Goal: Check status: Check status

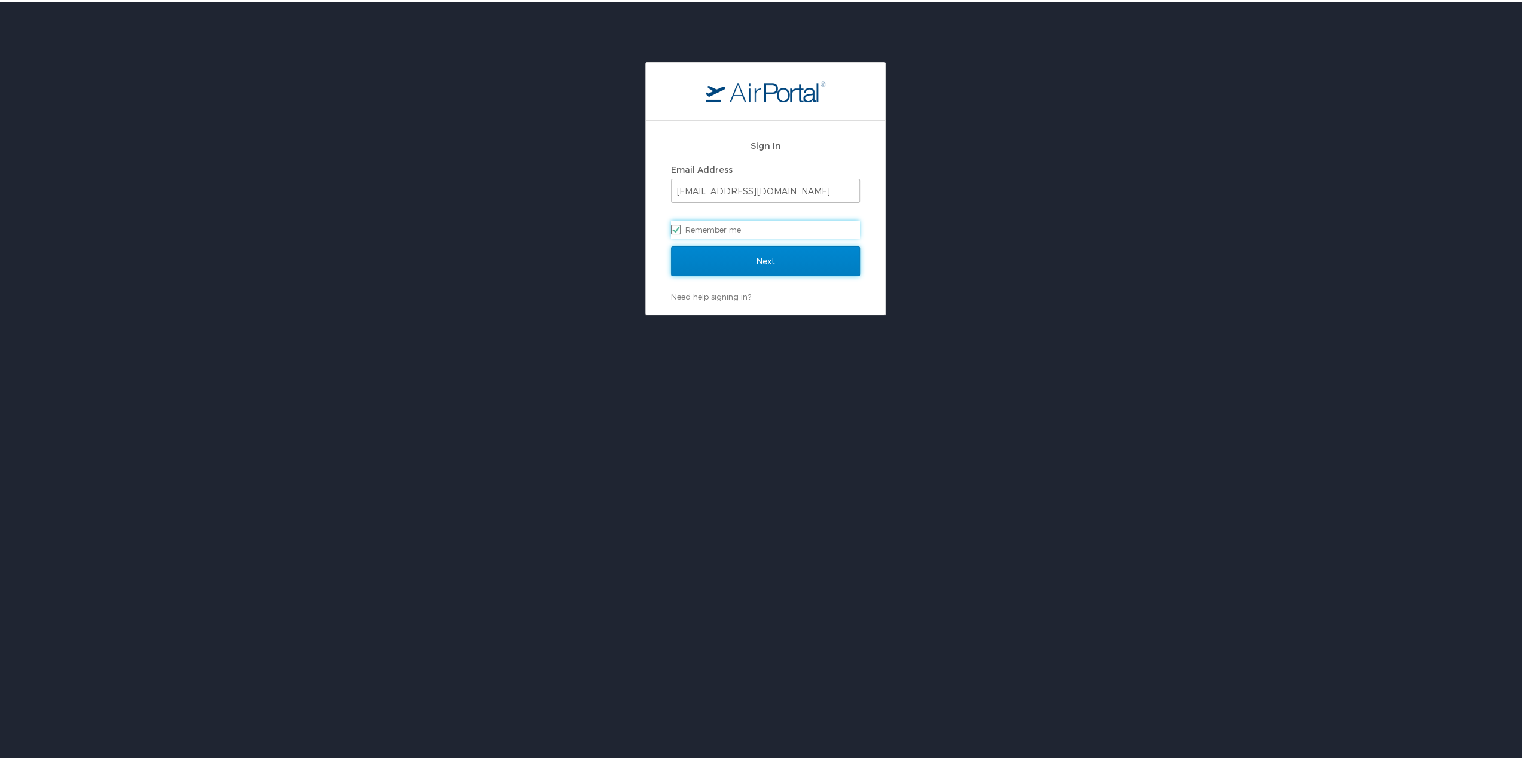
click at [756, 263] on input "Next" at bounding box center [765, 259] width 189 height 30
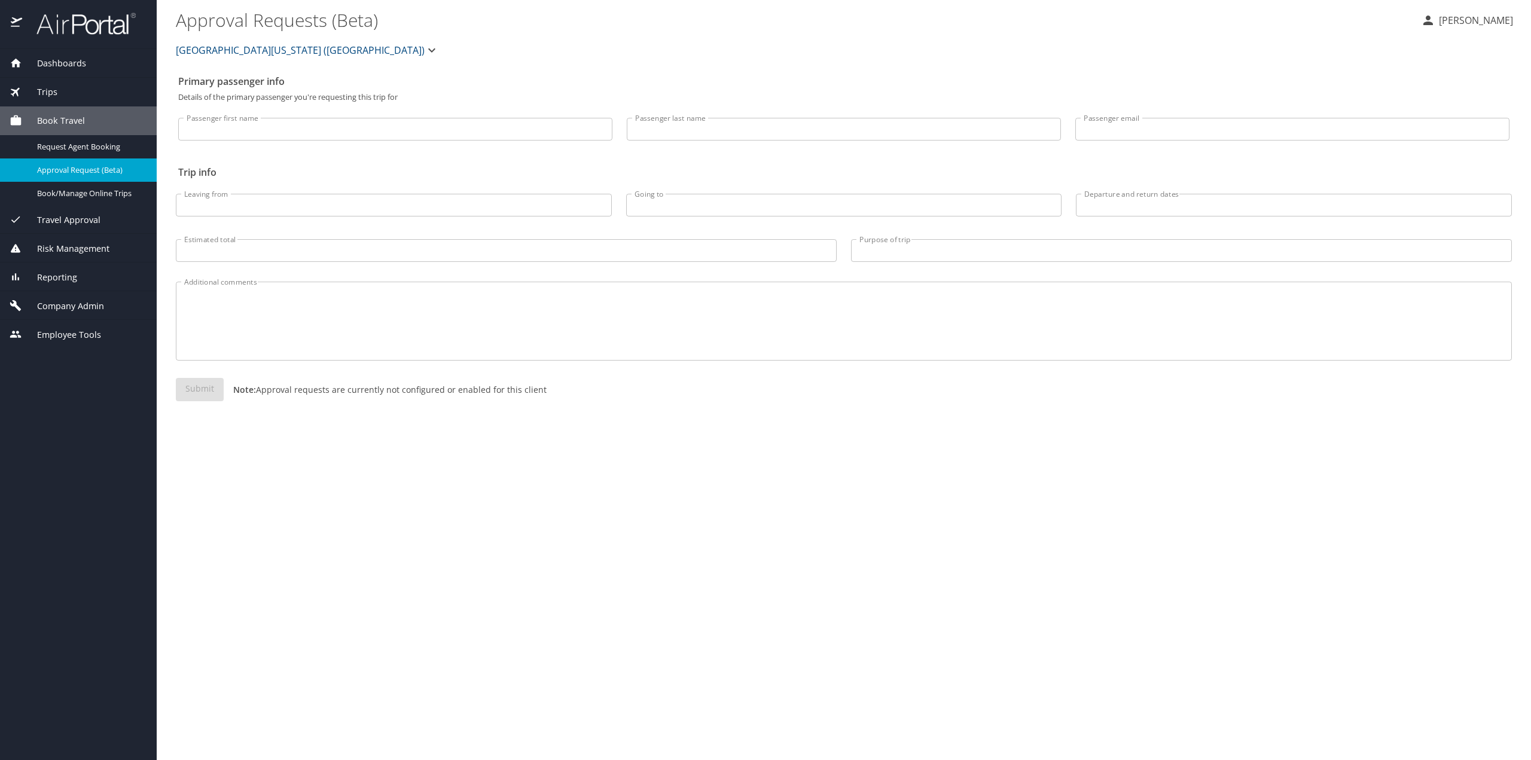
click at [52, 89] on span "Trips" at bounding box center [39, 92] width 35 height 13
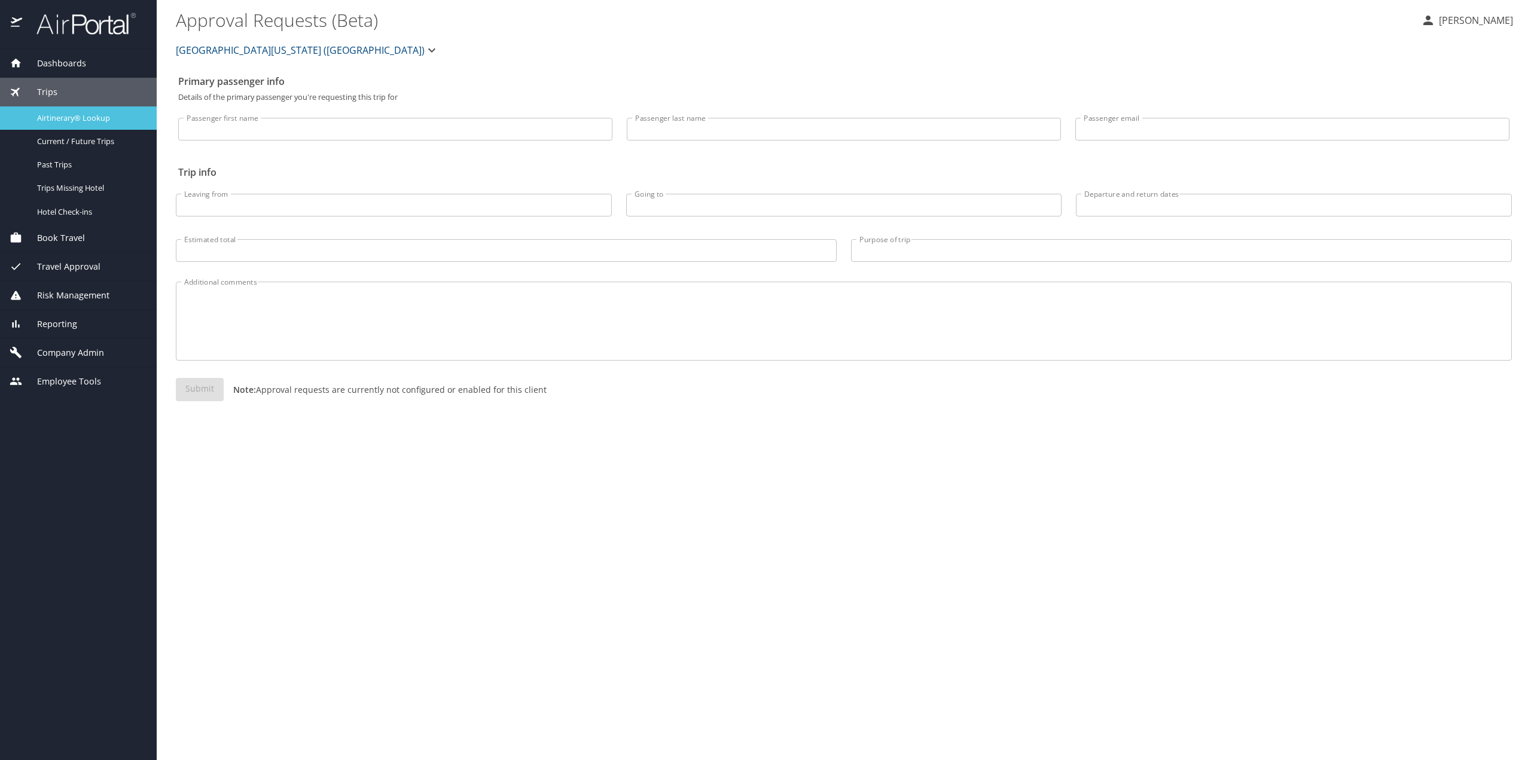
click at [61, 115] on span "Airtinerary® Lookup" at bounding box center [89, 117] width 105 height 11
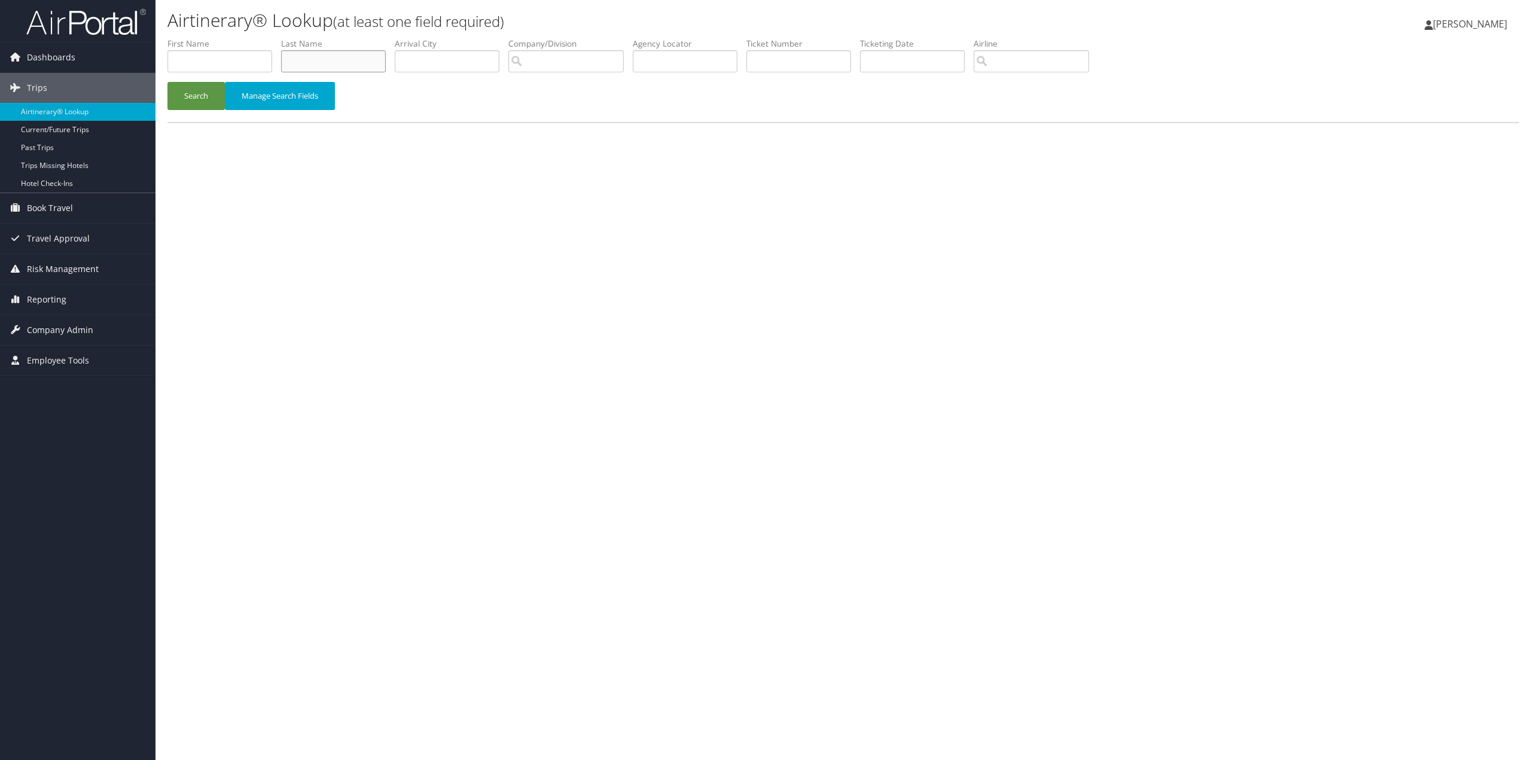
click at [347, 66] on input "text" at bounding box center [333, 61] width 105 height 22
type input "naghavi"
click at [167, 82] on button "Search" at bounding box center [195, 96] width 57 height 28
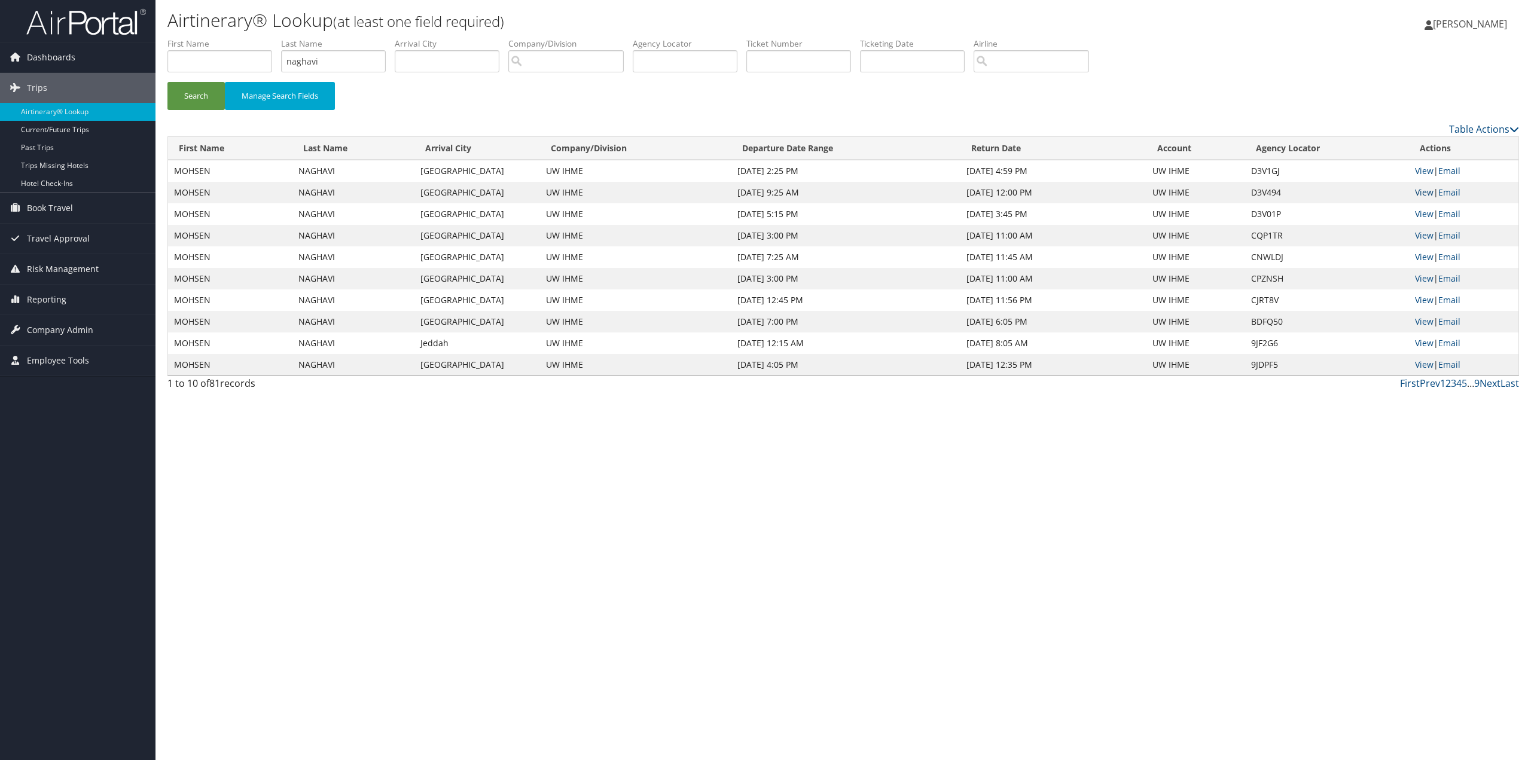
click at [1424, 193] on link "View" at bounding box center [1424, 192] width 19 height 11
click at [1424, 215] on link "View" at bounding box center [1424, 213] width 19 height 11
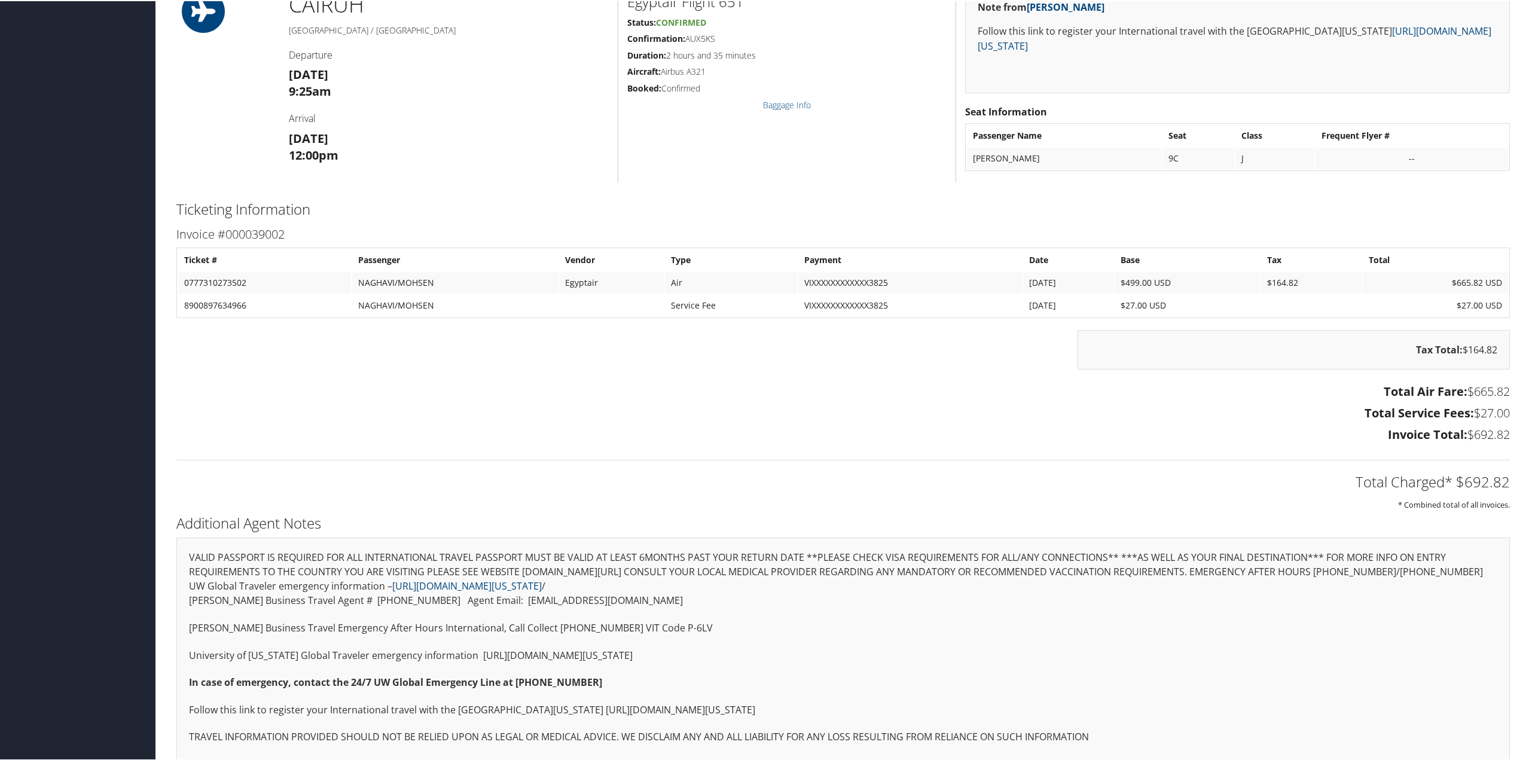
scroll to position [179, 0]
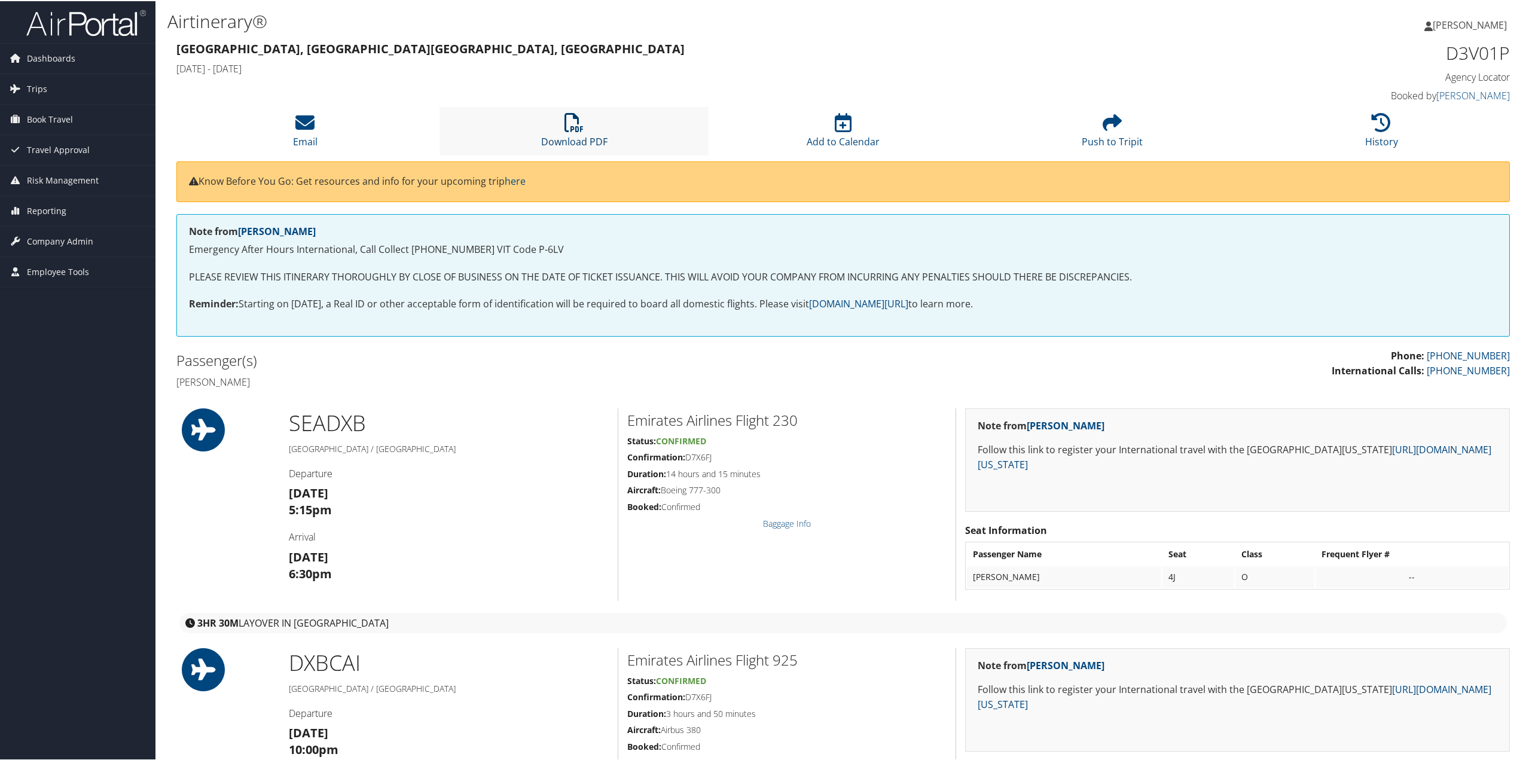
click at [566, 127] on icon at bounding box center [573, 121] width 19 height 19
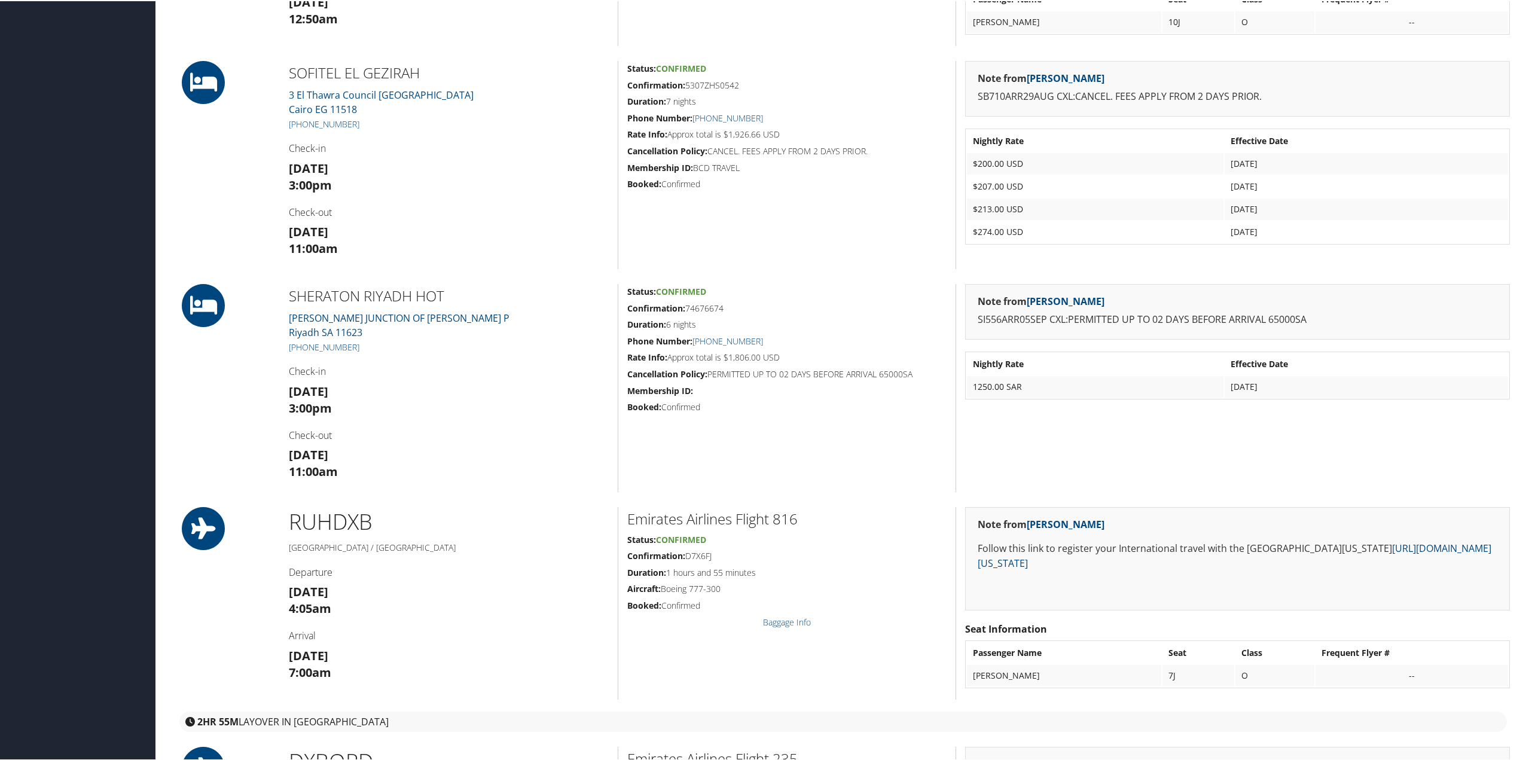
scroll to position [1042, 0]
